Goal: Task Accomplishment & Management: Use online tool/utility

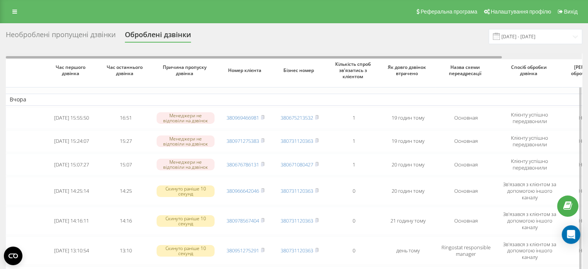
drag, startPoint x: 0, startPoint y: 53, endPoint x: 9, endPoint y: 56, distance: 9.4
click at [0, 53] on div "Необроблені пропущені дзвінки Оброблені дзвінки 20.08.2025 - 20.09.2025 Час пер…" at bounding box center [294, 264] width 588 height 482
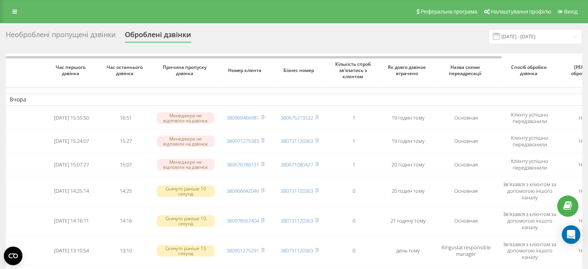
click at [0, 94] on div "Необроблені пропущені дзвінки Оброблені дзвінки [DATE] - [DATE] Час першого дзв…" at bounding box center [294, 264] width 588 height 482
click at [5, 129] on div "Необроблені пропущені дзвінки Оброблені дзвінки 20.08.2025 - 20.09.2025 Час пер…" at bounding box center [294, 264] width 588 height 482
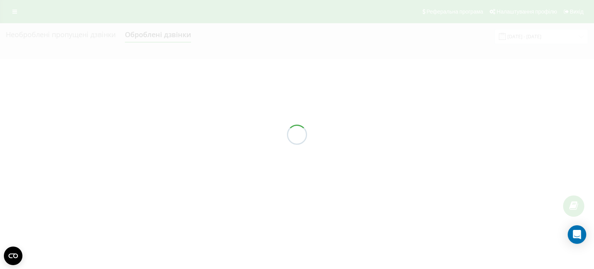
click at [0, 146] on div at bounding box center [297, 134] width 594 height 269
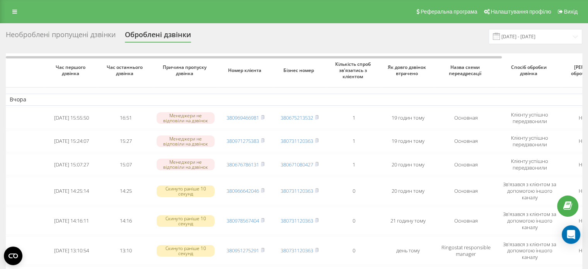
click at [69, 34] on div "Необроблені пропущені дзвінки" at bounding box center [61, 37] width 110 height 12
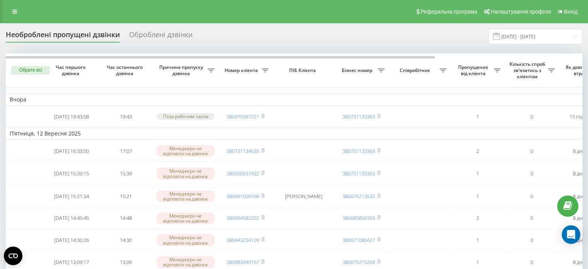
drag, startPoint x: 29, startPoint y: 5, endPoint x: 53, endPoint y: 19, distance: 27.7
click at [29, 5] on div "Реферальна програма Налаштування профілю Вихід" at bounding box center [294, 11] width 588 height 23
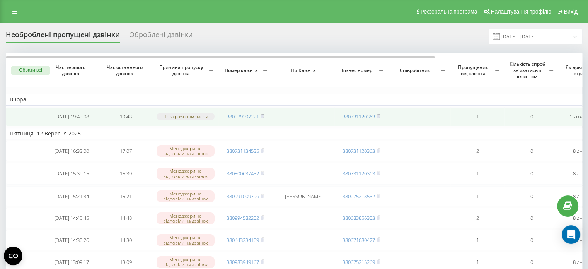
drag, startPoint x: 263, startPoint y: 117, endPoint x: 298, endPoint y: 109, distance: 36.4
click at [263, 117] on rect at bounding box center [262, 116] width 2 height 3
drag, startPoint x: 185, startPoint y: 112, endPoint x: 195, endPoint y: 116, distance: 10.9
click at [185, 112] on td "Поза робочим часом" at bounding box center [186, 116] width 66 height 19
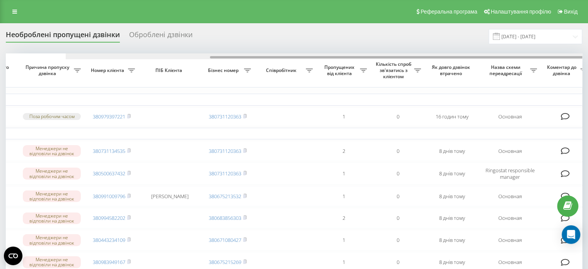
drag, startPoint x: 398, startPoint y: 57, endPoint x: 540, endPoint y: 89, distance: 145.5
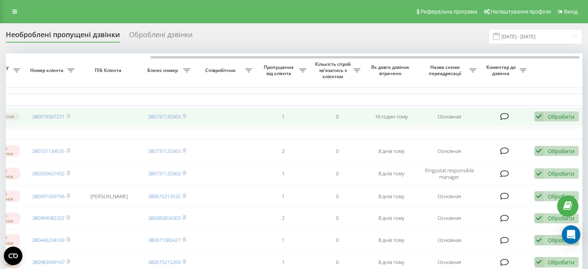
click at [550, 119] on div "Обробити" at bounding box center [561, 116] width 27 height 7
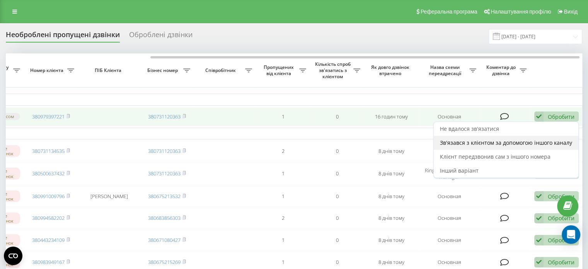
click at [495, 145] on span "Зв'язався з клієнтом за допомогою іншого каналу" at bounding box center [506, 142] width 132 height 7
